Goal: Task Accomplishment & Management: Manage account settings

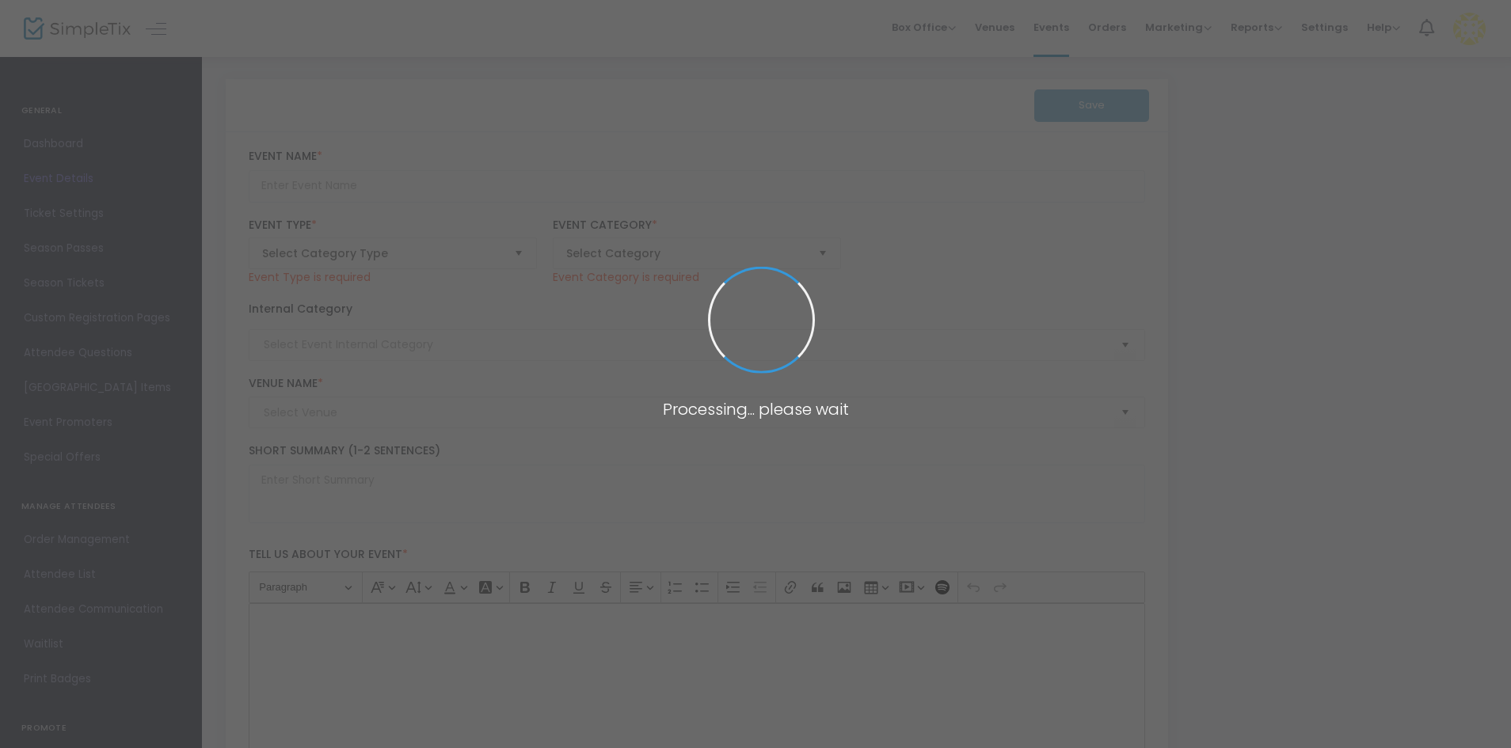
type input "The Art of Wine: A Tasting Experience - Private Event - [PERSON_NAME]"
type textarea "[PERSON_NAME] Winemaker and Wine Experience Director, [PERSON_NAME] or ZincHous…"
type input "7.500 %"
type input "Buy Tickets"
type input "ZincHouse Winery and Brewery"
